Goal: Task Accomplishment & Management: Complete application form

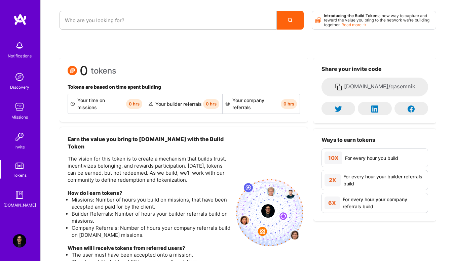
click at [20, 233] on div "Notifications Discovery Missions Invite Tokens [DOMAIN_NAME] Profile" at bounding box center [20, 130] width 40 height 261
click at [22, 242] on img at bounding box center [19, 240] width 13 height 13
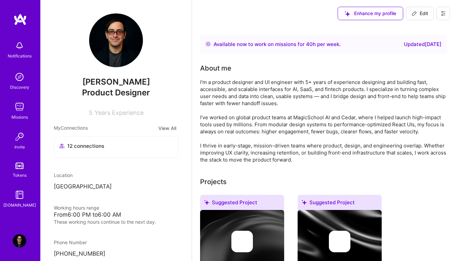
click at [119, 82] on span "[PERSON_NAME]" at bounding box center [116, 82] width 124 height 10
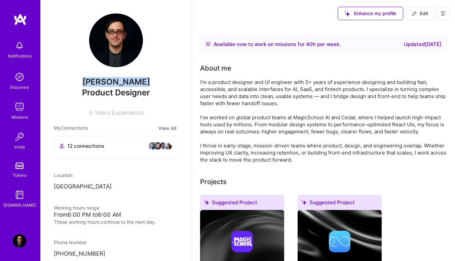
copy span "[PERSON_NAME]"
click at [17, 116] on div "Missions" at bounding box center [19, 117] width 16 height 7
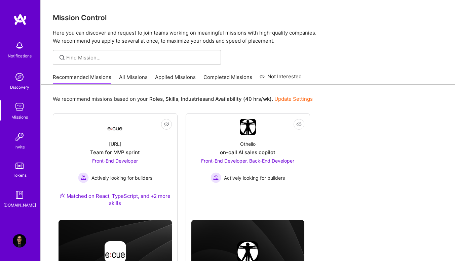
click at [211, 157] on div "Othello on-call AI sales copilot Front-End Developer, Back-End Developer Active…" at bounding box center [247, 159] width 113 height 48
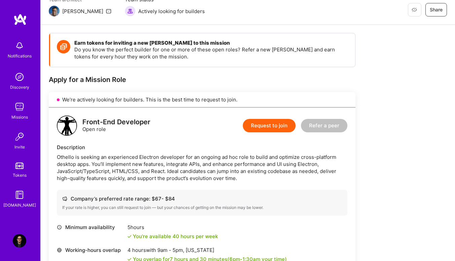
scroll to position [134, 0]
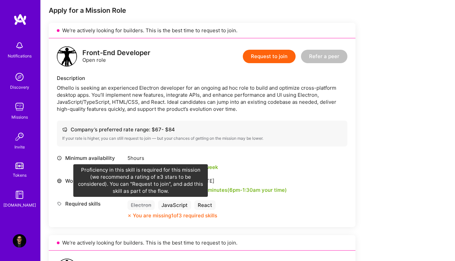
click at [146, 205] on div "Electron" at bounding box center [140, 205] width 27 height 10
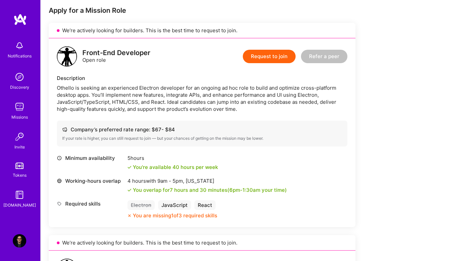
click at [274, 57] on button "Request to join" at bounding box center [269, 56] width 53 height 13
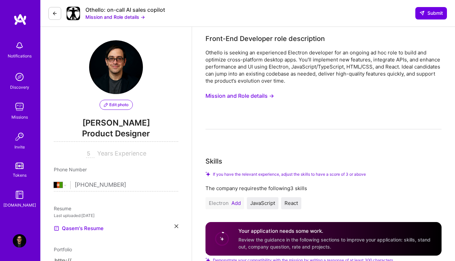
scroll to position [67, 0]
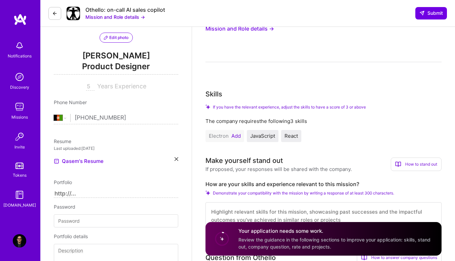
click at [237, 136] on button "Add" at bounding box center [235, 135] width 9 height 5
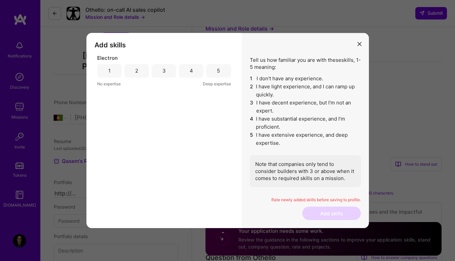
click at [170, 73] on div "3" at bounding box center [164, 70] width 25 height 13
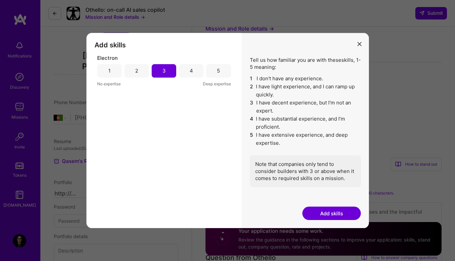
click at [332, 215] on button "Add skills" at bounding box center [331, 213] width 58 height 13
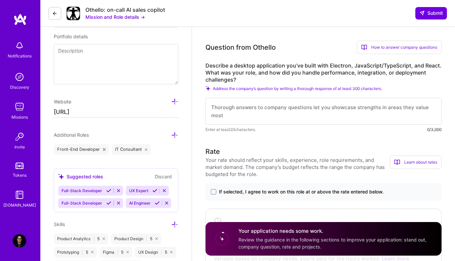
scroll to position [269, 0]
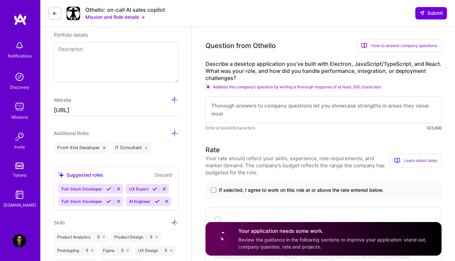
click at [54, 11] on icon at bounding box center [54, 13] width 5 height 5
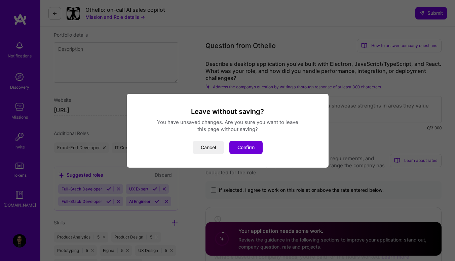
click at [233, 149] on button "Confirm" at bounding box center [245, 147] width 33 height 13
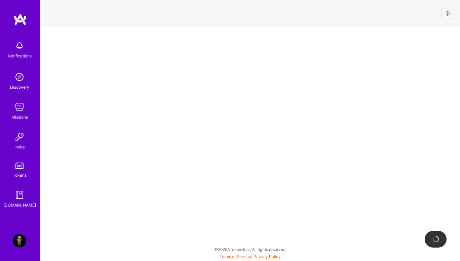
click at [24, 119] on div "Missions" at bounding box center [19, 117] width 16 height 7
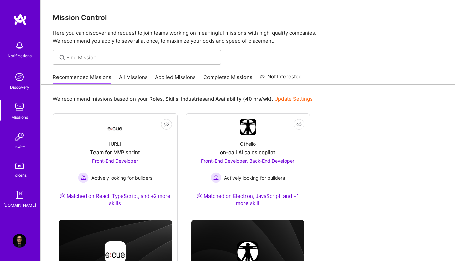
click at [133, 78] on link "All Missions" at bounding box center [133, 79] width 29 height 11
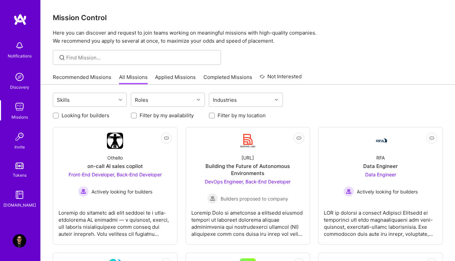
click at [157, 97] on div "Roles" at bounding box center [162, 99] width 63 height 13
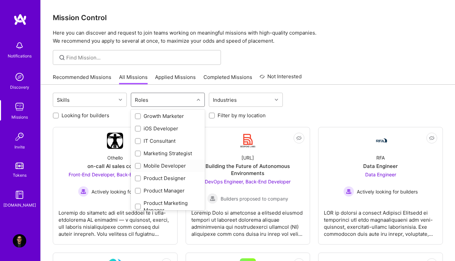
scroll to position [269, 0]
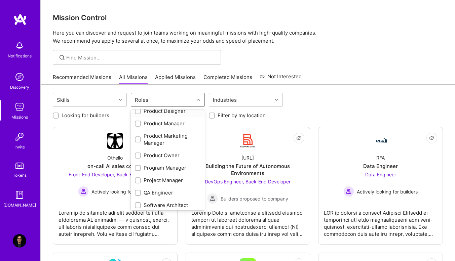
click at [139, 115] on div "Product Designer" at bounding box center [168, 111] width 74 height 12
checkbox input "true"
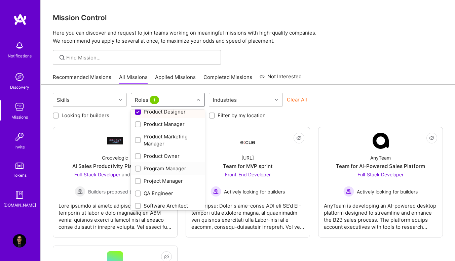
scroll to position [235, 0]
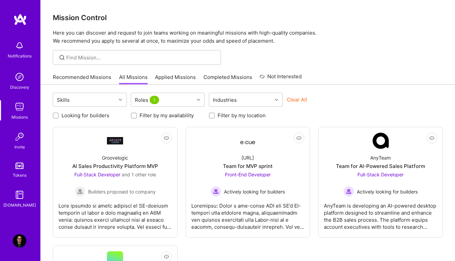
click at [337, 97] on div "Clear All" at bounding box center [324, 102] width 74 height 12
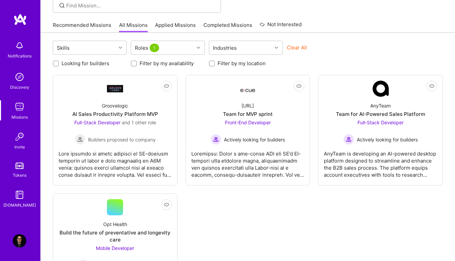
scroll to position [51, 0]
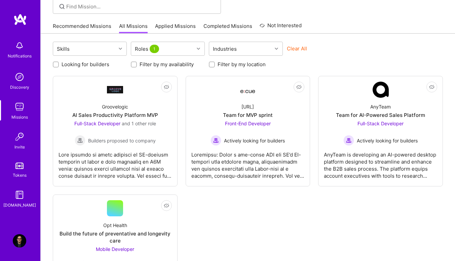
click at [115, 117] on div "AI Sales Productivity Platform MVP" at bounding box center [115, 115] width 86 height 7
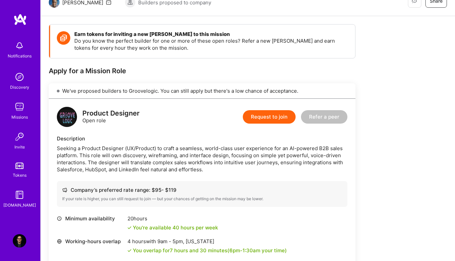
scroll to position [67, 0]
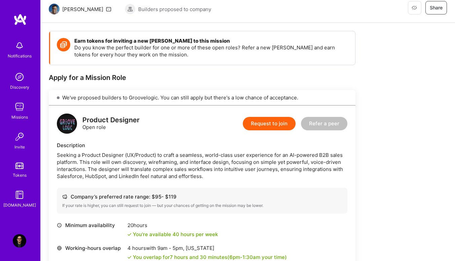
click at [261, 124] on button "Request to join" at bounding box center [269, 123] width 53 height 13
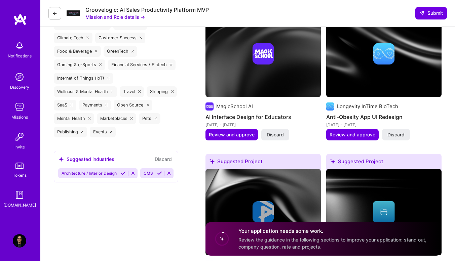
scroll to position [739, 0]
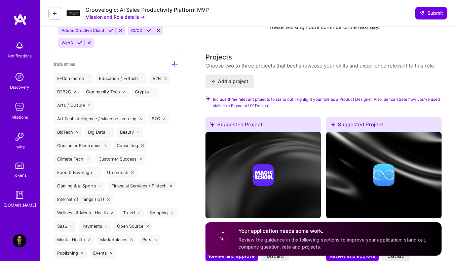
click at [53, 15] on icon at bounding box center [54, 13] width 5 height 5
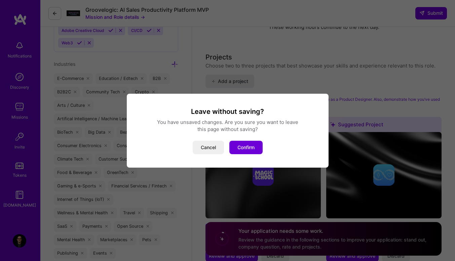
drag, startPoint x: 249, startPoint y: 152, endPoint x: 246, endPoint y: 153, distance: 3.5
click at [246, 153] on button "Confirm" at bounding box center [245, 147] width 33 height 13
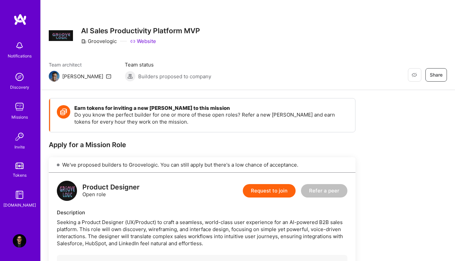
click at [20, 106] on img at bounding box center [19, 106] width 13 height 13
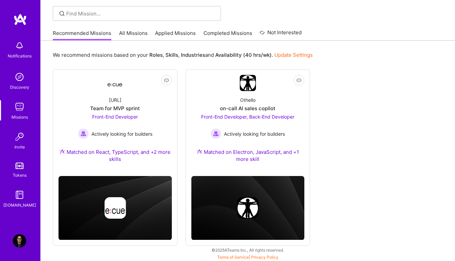
scroll to position [44, 0]
